Goal: Transaction & Acquisition: Book appointment/travel/reservation

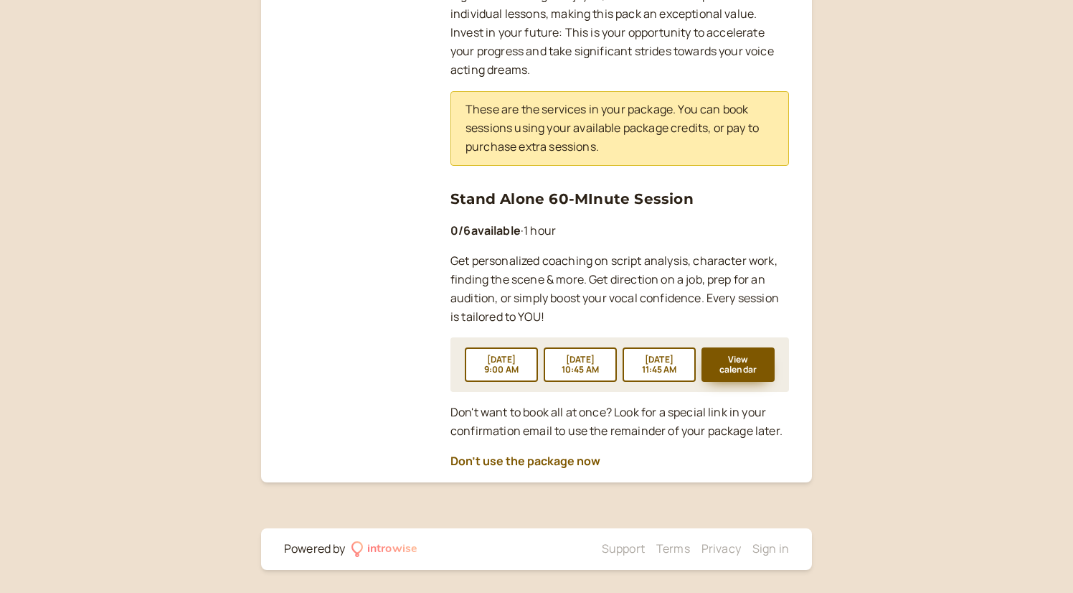
scroll to position [535, 0]
click at [751, 367] on button "View calendar" at bounding box center [738, 364] width 73 height 34
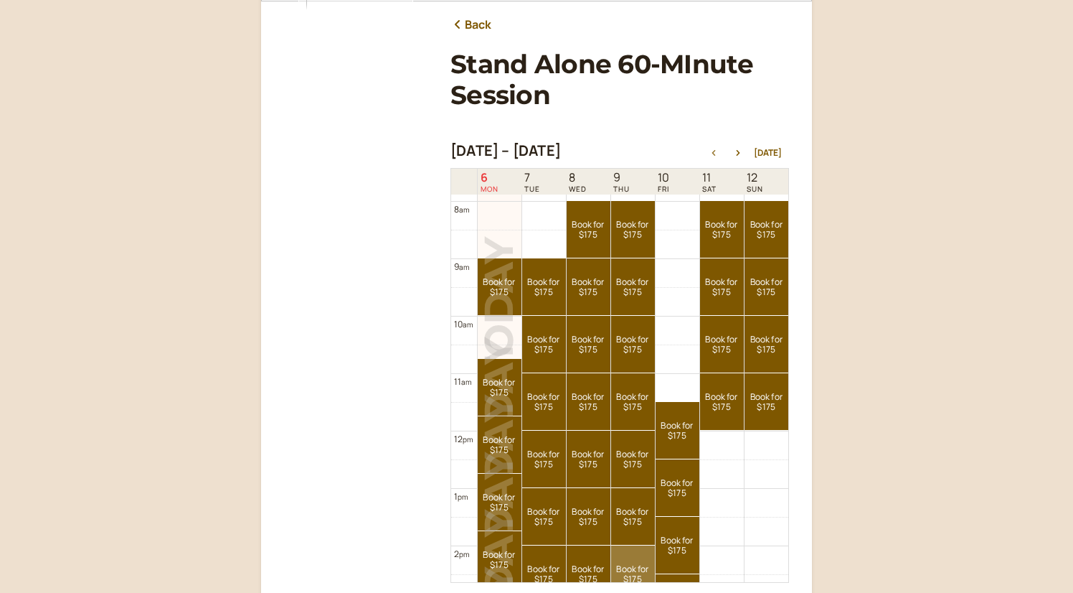
scroll to position [451, 0]
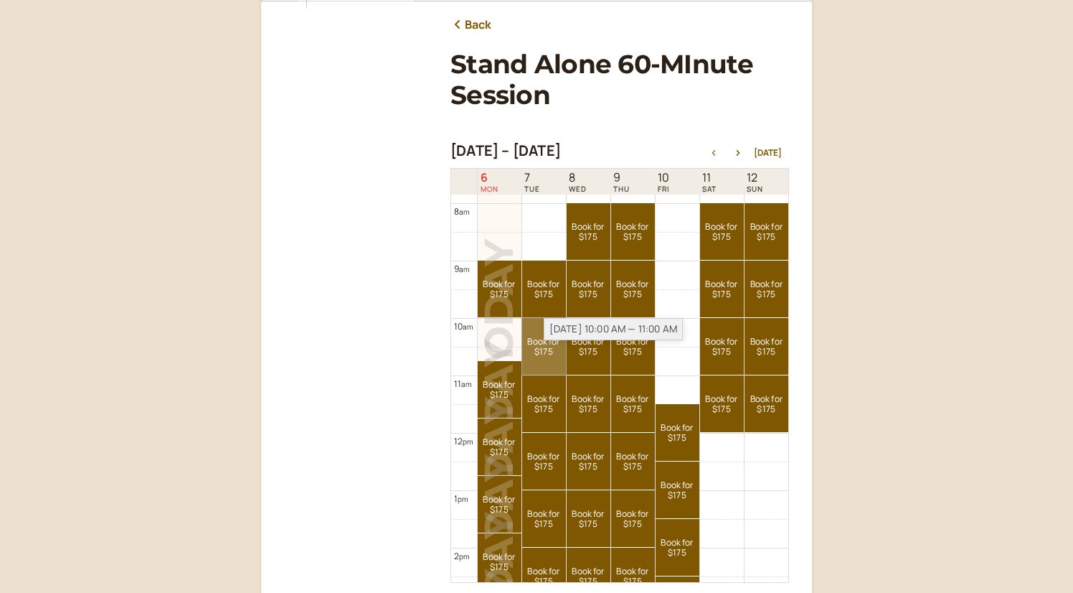
click at [554, 350] on link "Book for $175 $175" at bounding box center [544, 346] width 44 height 57
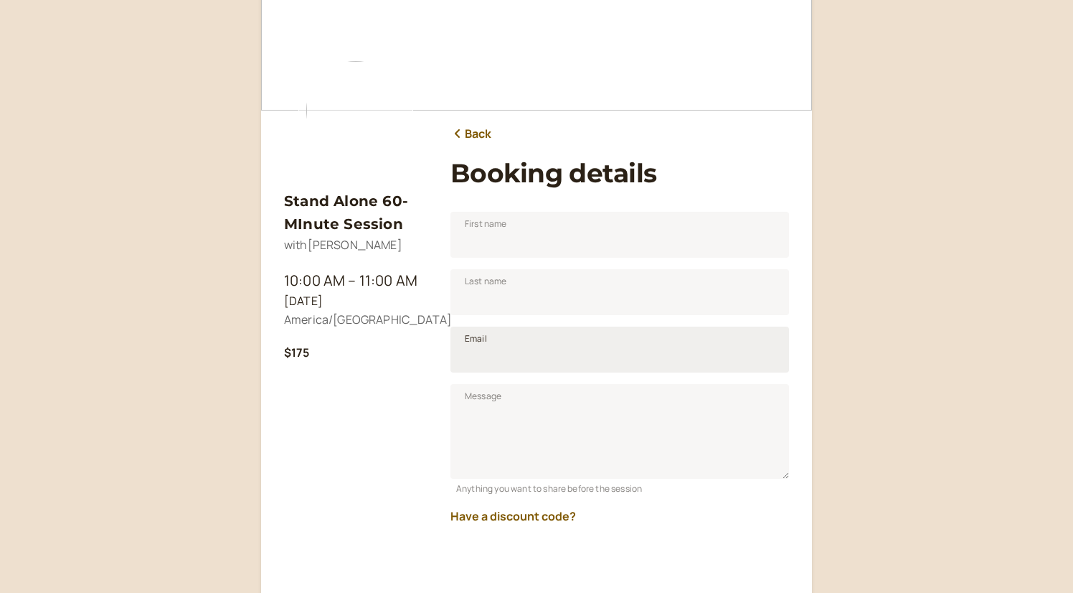
scroll to position [65, 0]
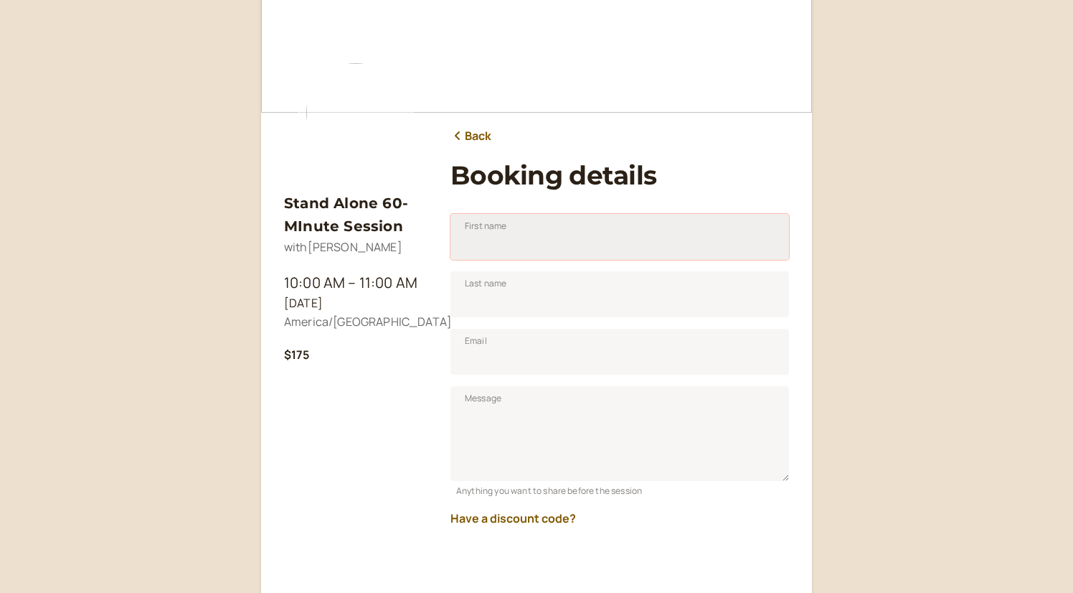
click at [512, 242] on input "First name" at bounding box center [620, 237] width 339 height 46
type input "[PERSON_NAME]"
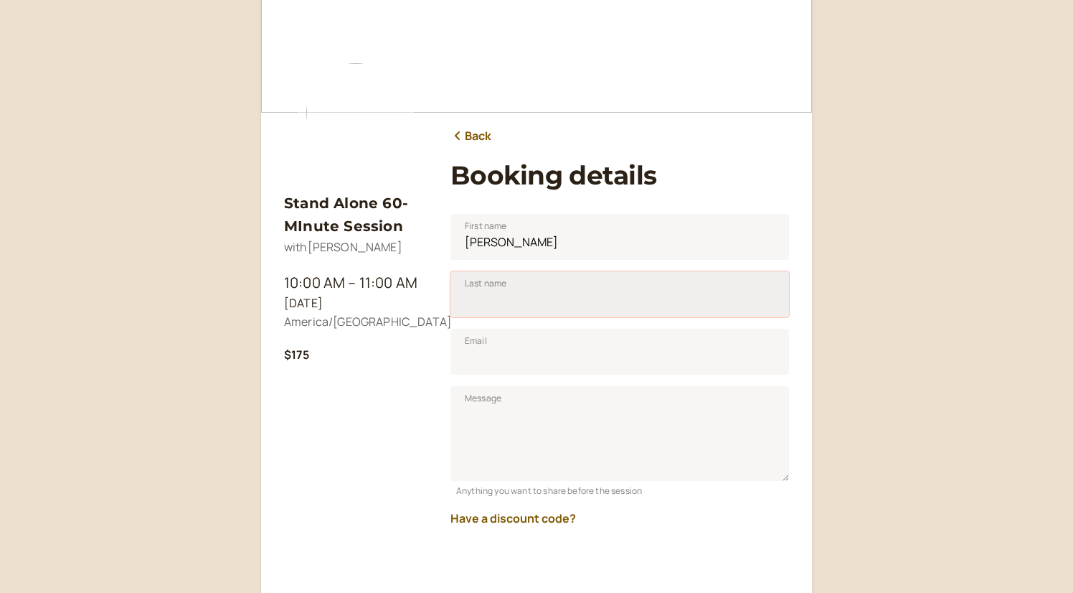
click at [479, 301] on input "Last name" at bounding box center [620, 294] width 339 height 46
type input "[PERSON_NAME]"
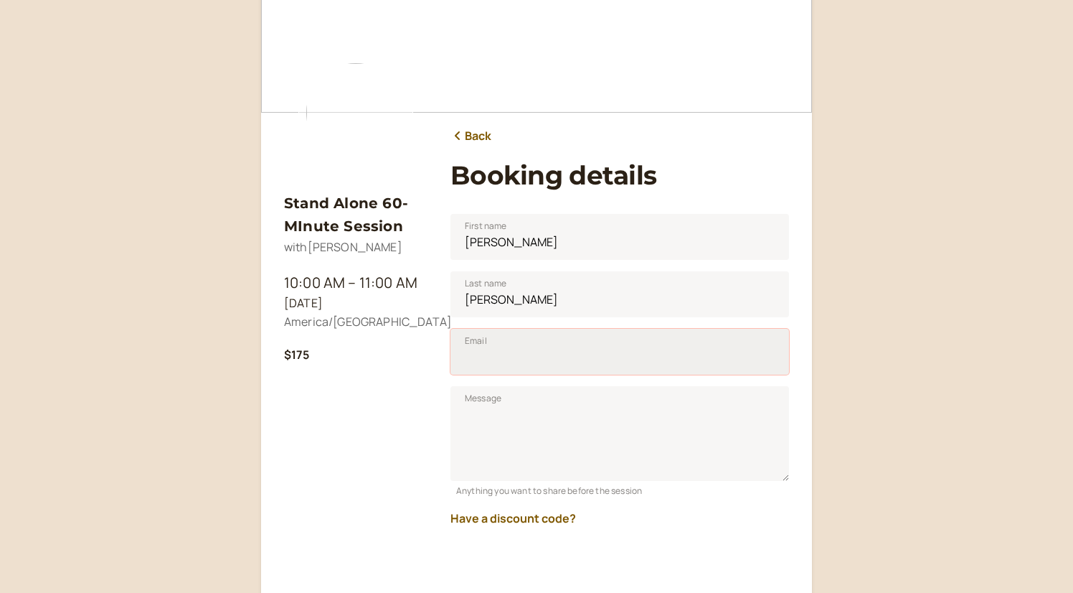
click at [481, 358] on input "Email" at bounding box center [620, 352] width 339 height 46
type input "[EMAIL_ADDRESS][DOMAIN_NAME]"
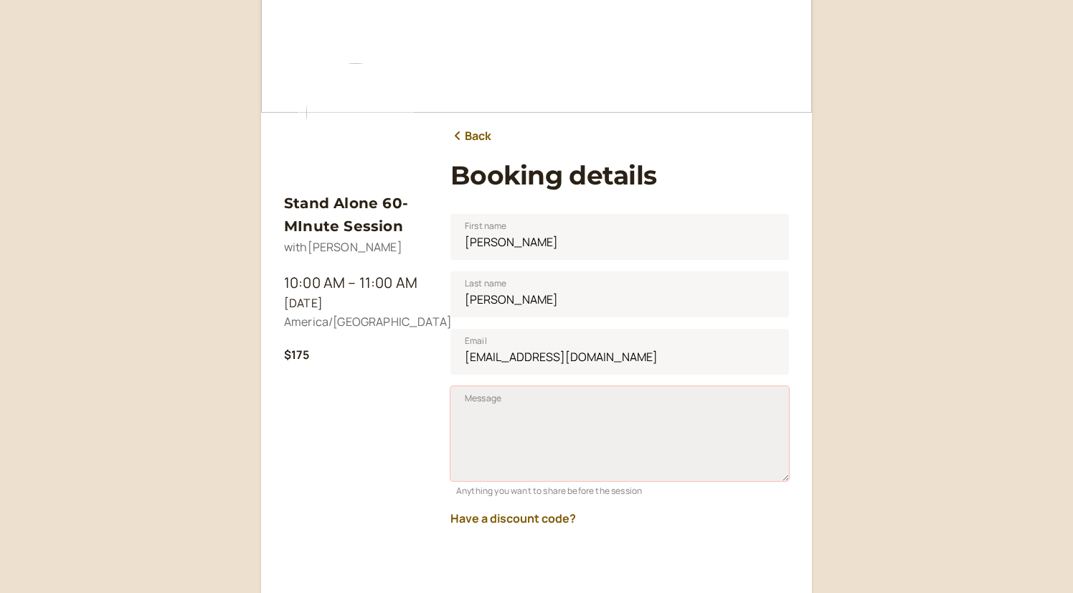
click at [539, 420] on textarea "Message" at bounding box center [620, 433] width 339 height 95
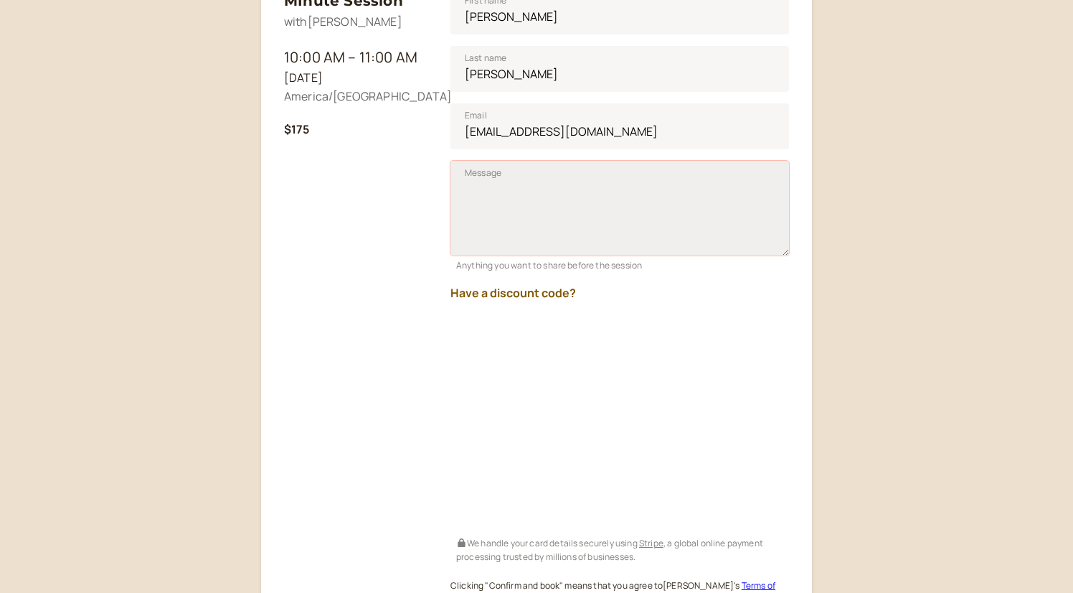
scroll to position [305, 0]
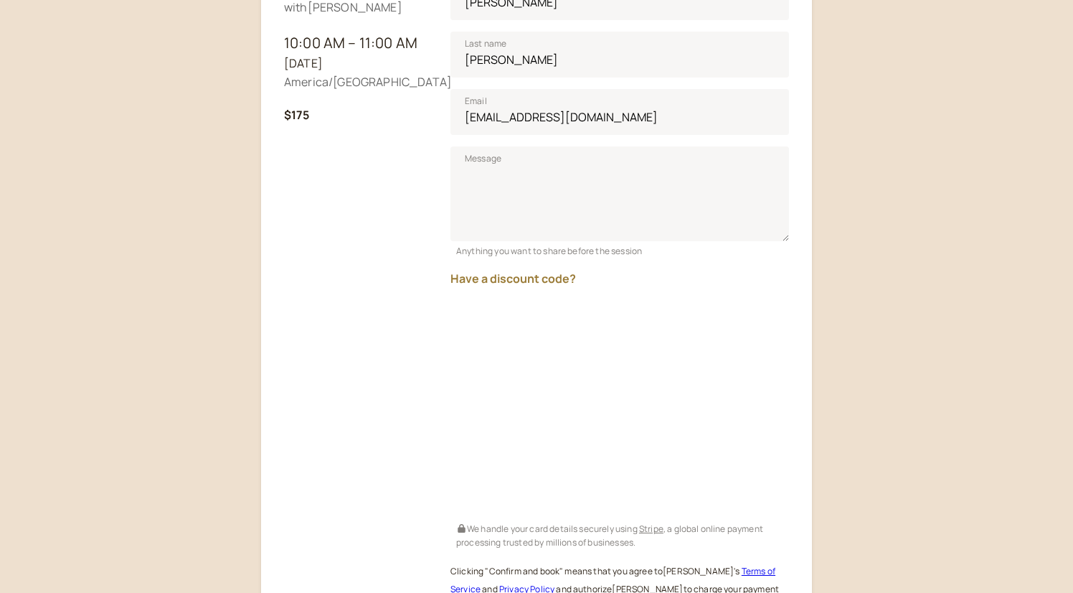
click at [506, 277] on button "Have a discount code?" at bounding box center [514, 278] width 126 height 13
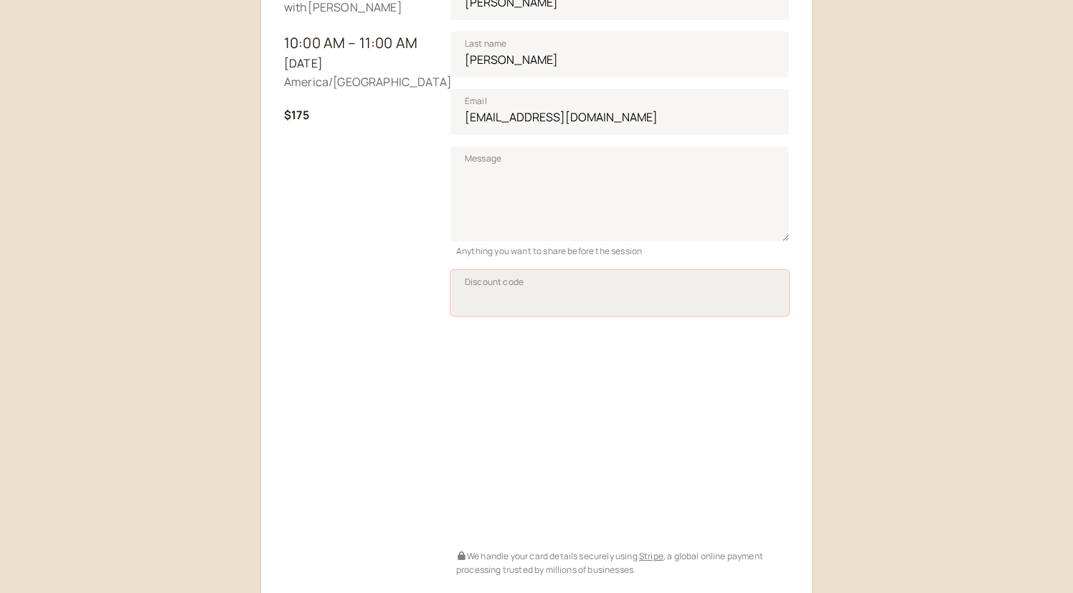
click at [516, 305] on input "Discount code" at bounding box center [620, 293] width 339 height 46
paste input "[PERSON_NAME]"
type input "[PERSON_NAME]"
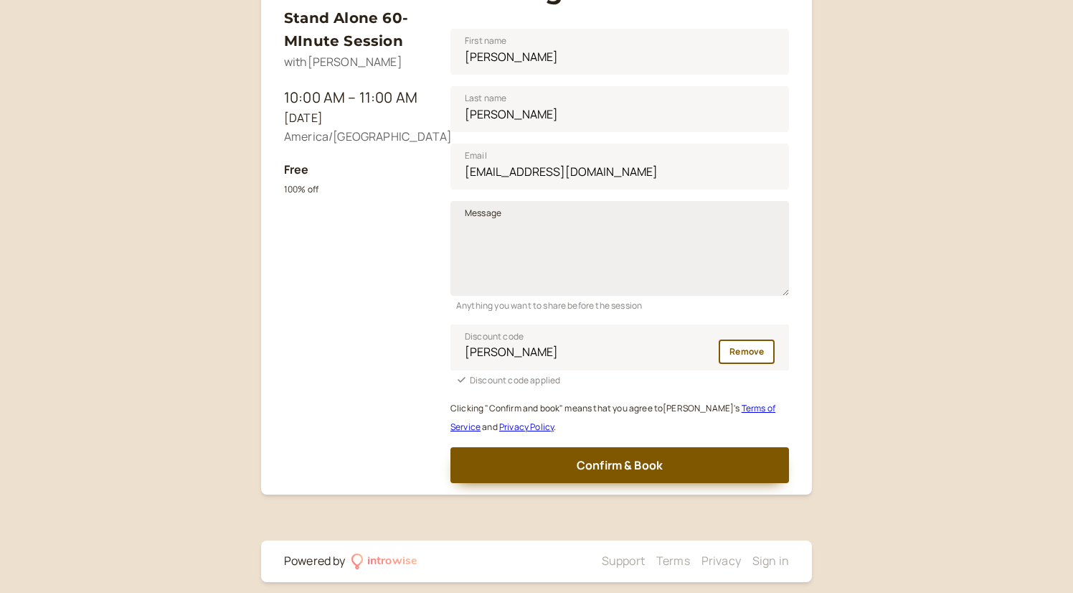
scroll to position [263, 0]
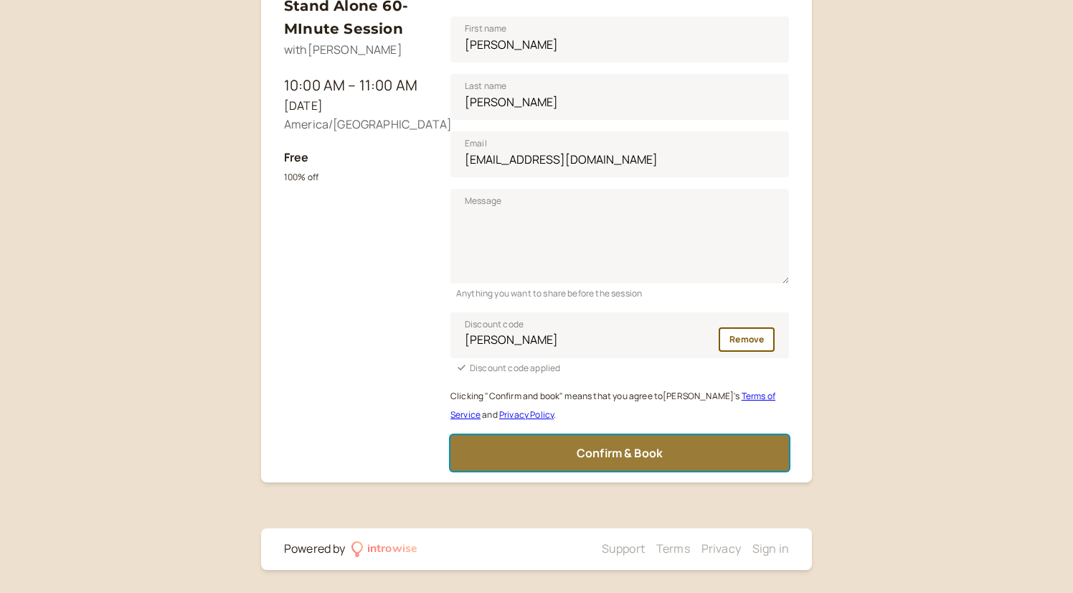
click at [642, 456] on span "Confirm & Book" at bounding box center [620, 453] width 86 height 16
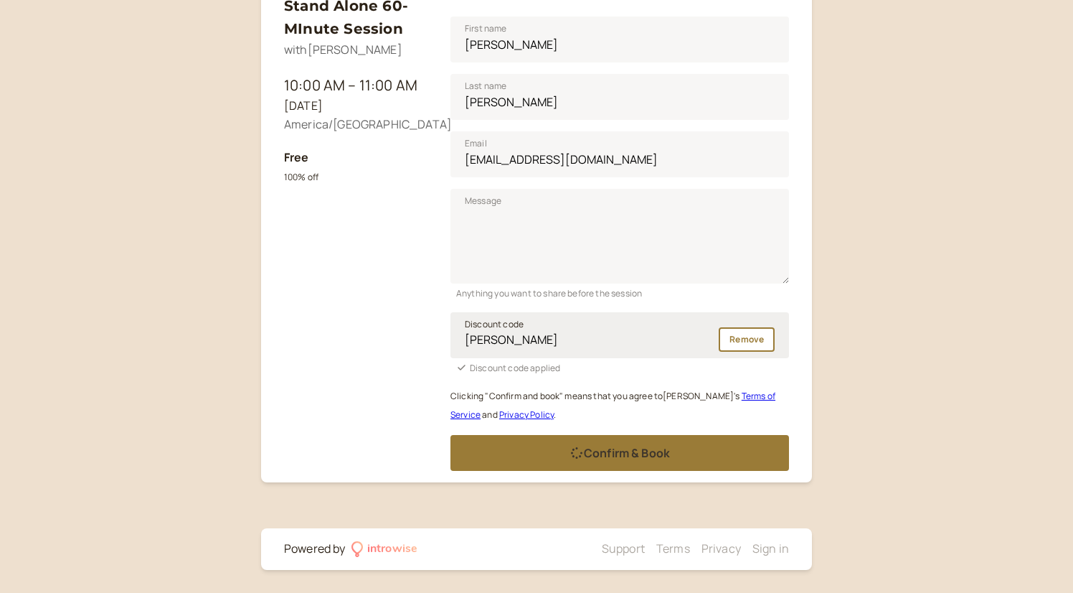
scroll to position [48, 0]
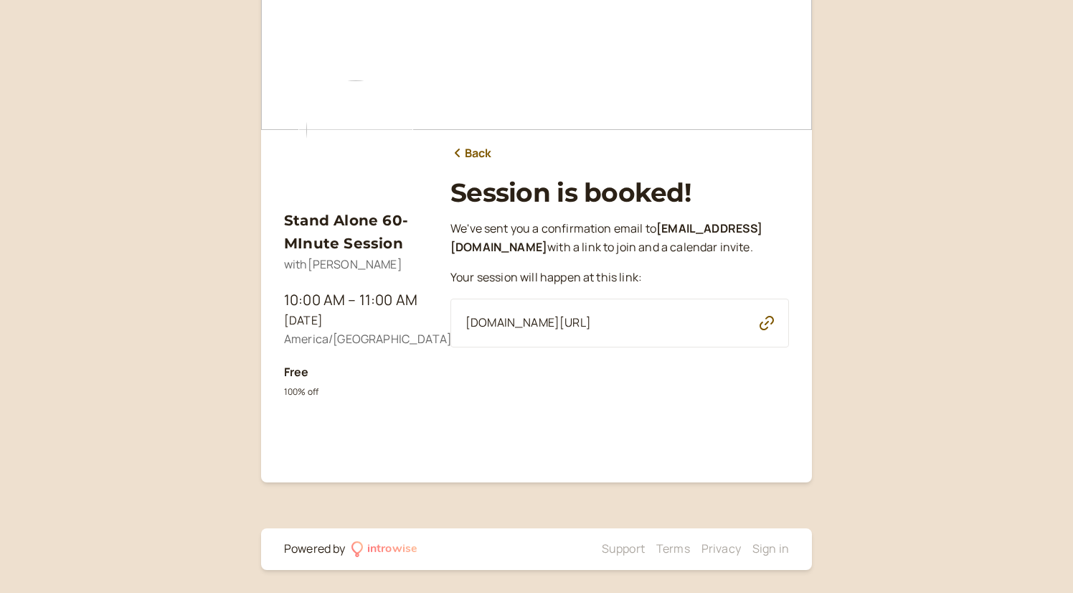
drag, startPoint x: 713, startPoint y: 341, endPoint x: 442, endPoint y: 345, distance: 271.2
click at [442, 345] on div "Stand Alone 60-MInute Session with [PERSON_NAME] 10:00 AM – 11:00 AM [DATE] Ame…" at bounding box center [536, 228] width 505 height 484
copy span "[DOMAIN_NAME][URL]"
